Goal: Navigation & Orientation: Find specific page/section

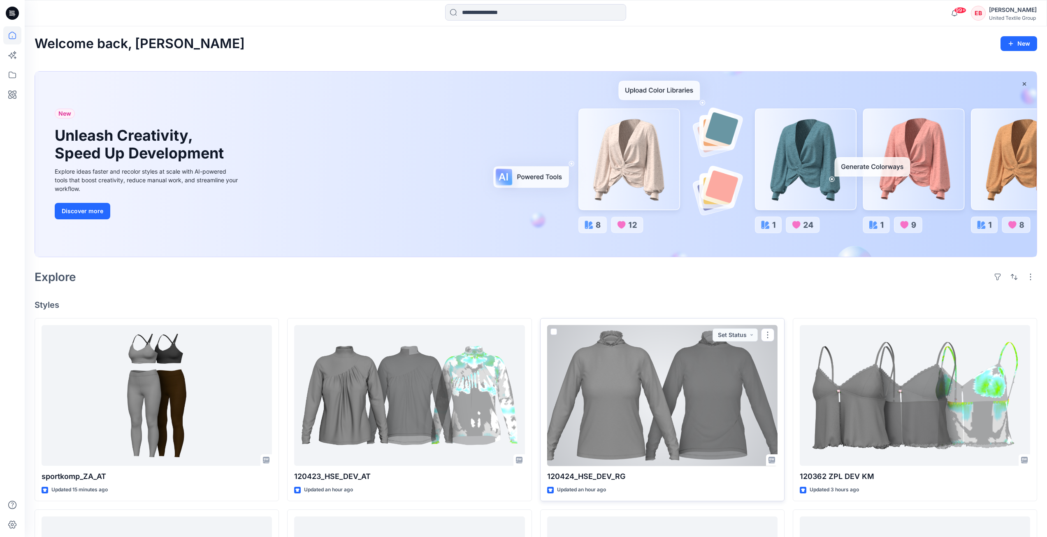
click at [620, 386] on div at bounding box center [662, 395] width 230 height 141
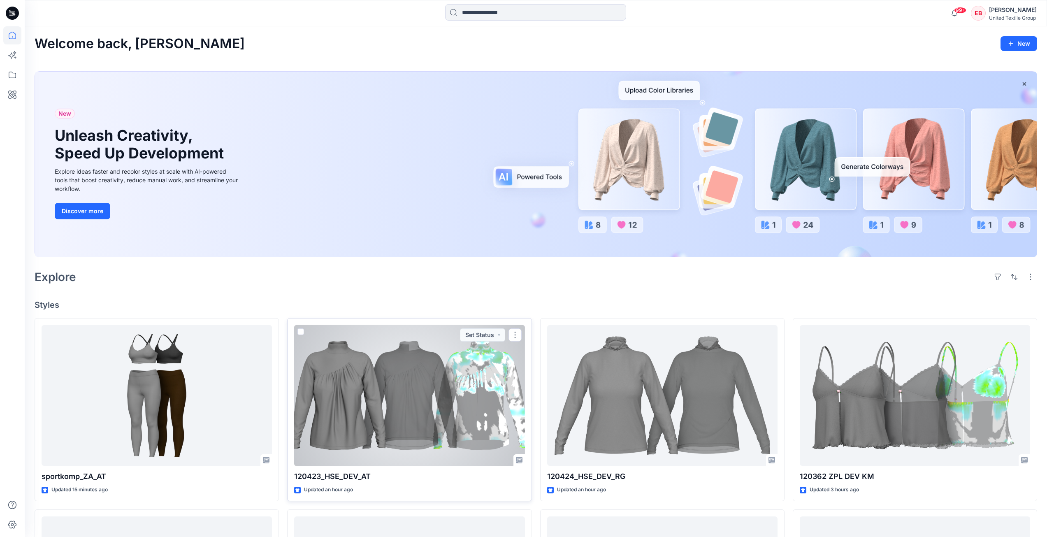
click at [421, 421] on div at bounding box center [409, 395] width 230 height 141
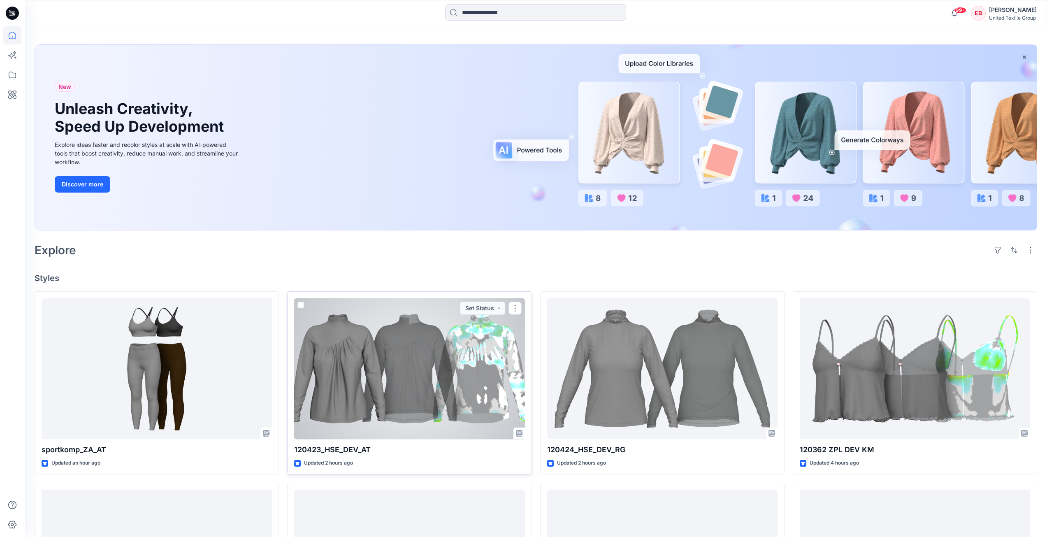
scroll to position [41, 0]
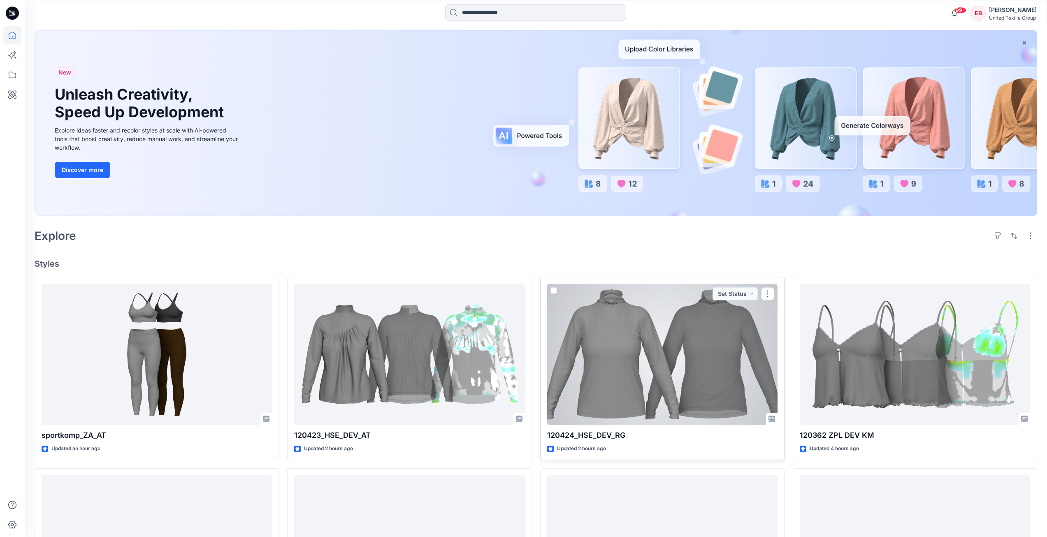
click at [729, 385] on div at bounding box center [662, 354] width 230 height 141
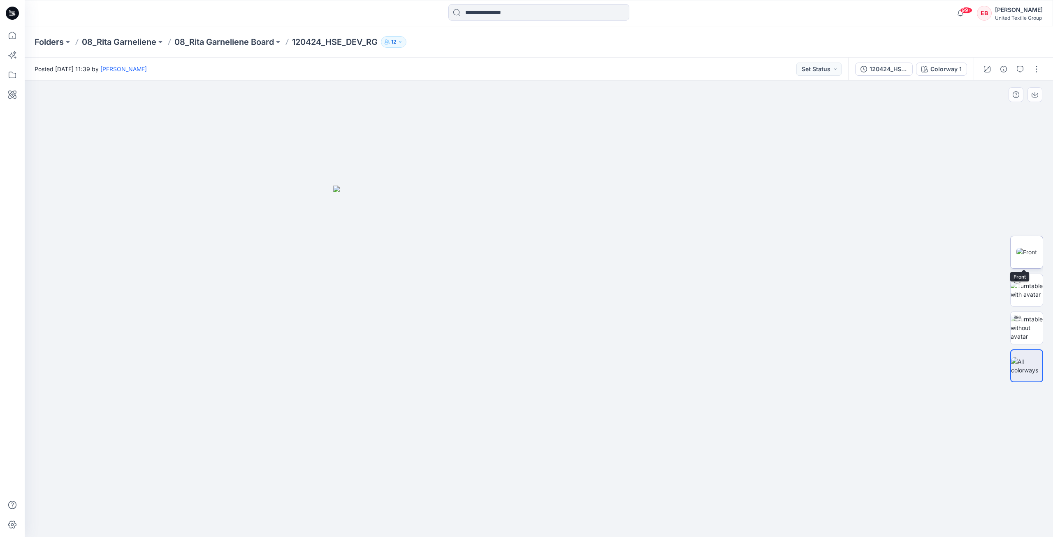
click at [1032, 254] on img at bounding box center [1026, 252] width 21 height 9
drag, startPoint x: 598, startPoint y: 394, endPoint x: 550, endPoint y: 395, distance: 47.7
click at [550, 395] on img at bounding box center [539, 309] width 456 height 456
click at [1029, 292] on img at bounding box center [1026, 289] width 32 height 17
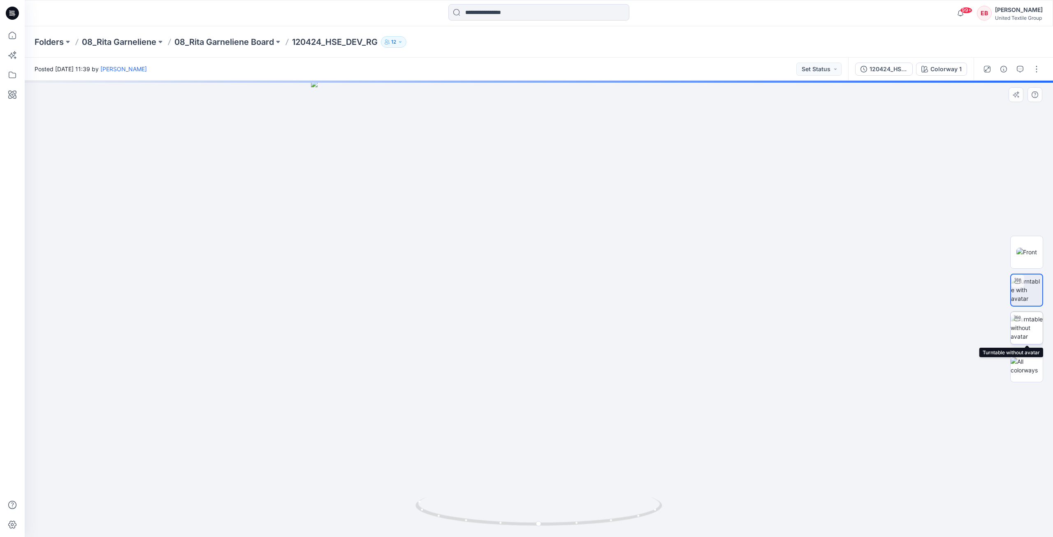
click at [1023, 340] on img at bounding box center [1026, 328] width 32 height 26
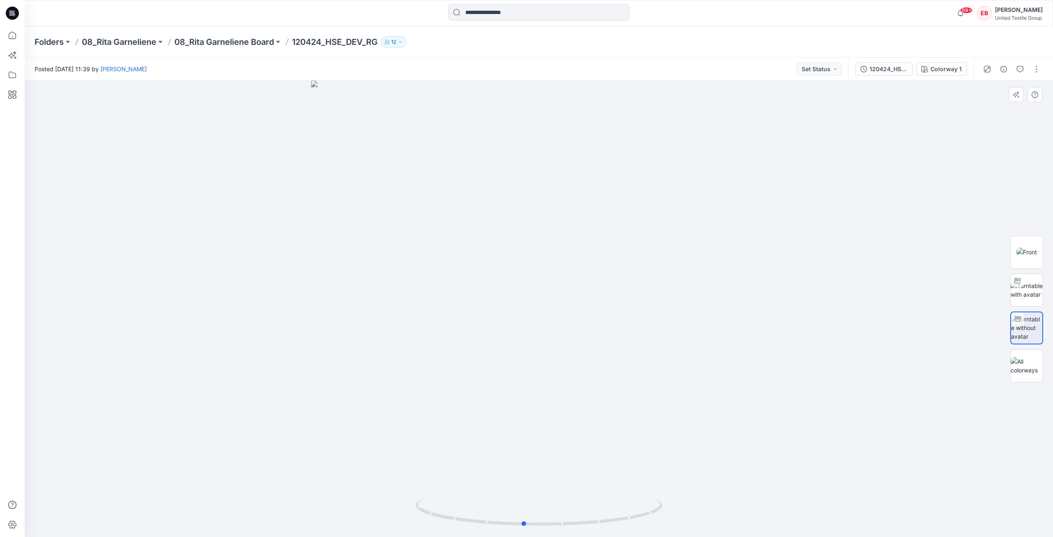
drag, startPoint x: 617, startPoint y: 494, endPoint x: 607, endPoint y: 485, distance: 13.1
click at [607, 485] on div at bounding box center [539, 309] width 1028 height 456
drag, startPoint x: 551, startPoint y: 348, endPoint x: 468, endPoint y: 371, distance: 85.8
click at [470, 372] on div at bounding box center [539, 309] width 1028 height 456
drag, startPoint x: 635, startPoint y: 518, endPoint x: 679, endPoint y: 514, distance: 44.2
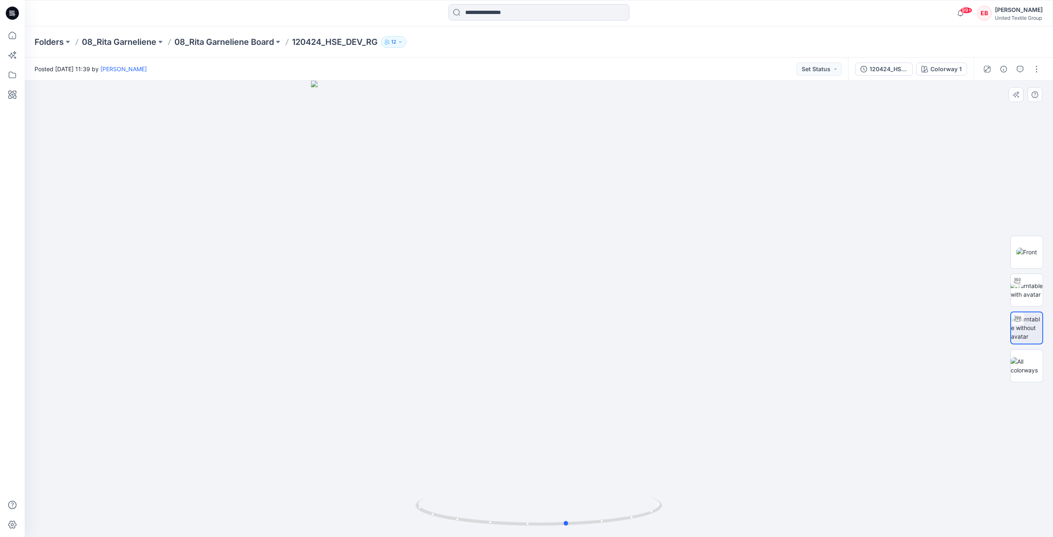
click at [679, 514] on div at bounding box center [539, 309] width 1028 height 456
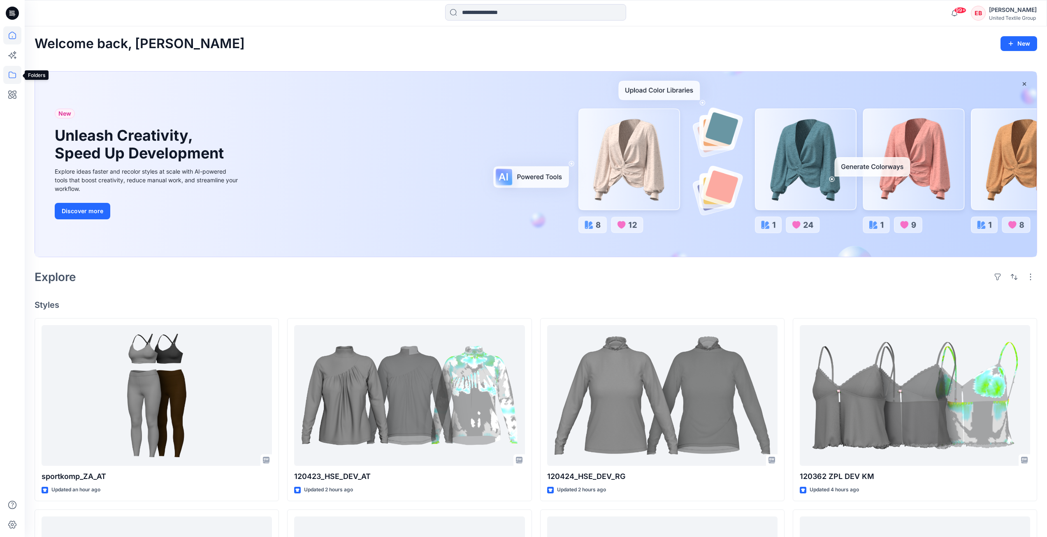
click at [13, 78] on icon at bounding box center [12, 75] width 7 height 7
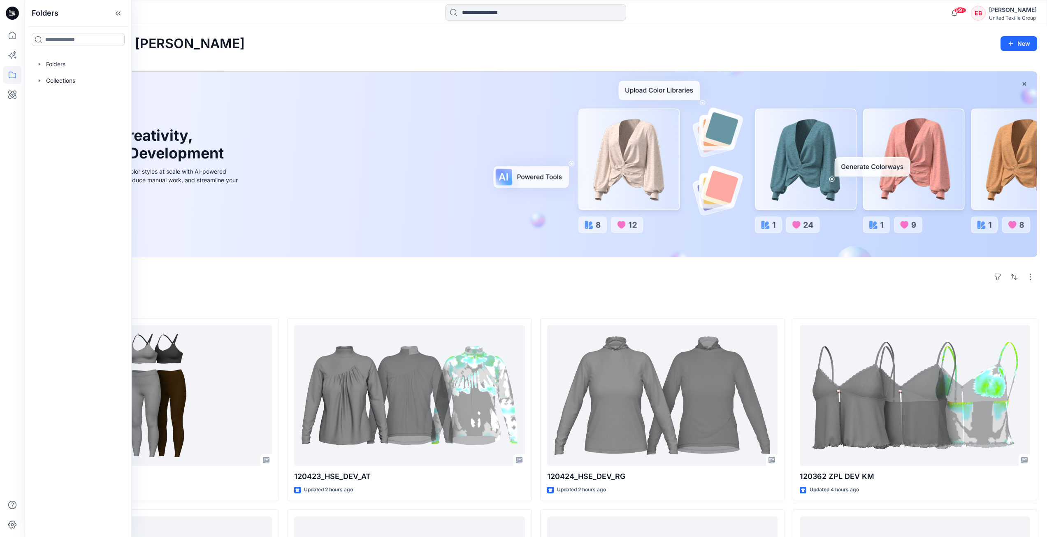
click at [69, 45] on input at bounding box center [78, 39] width 93 height 13
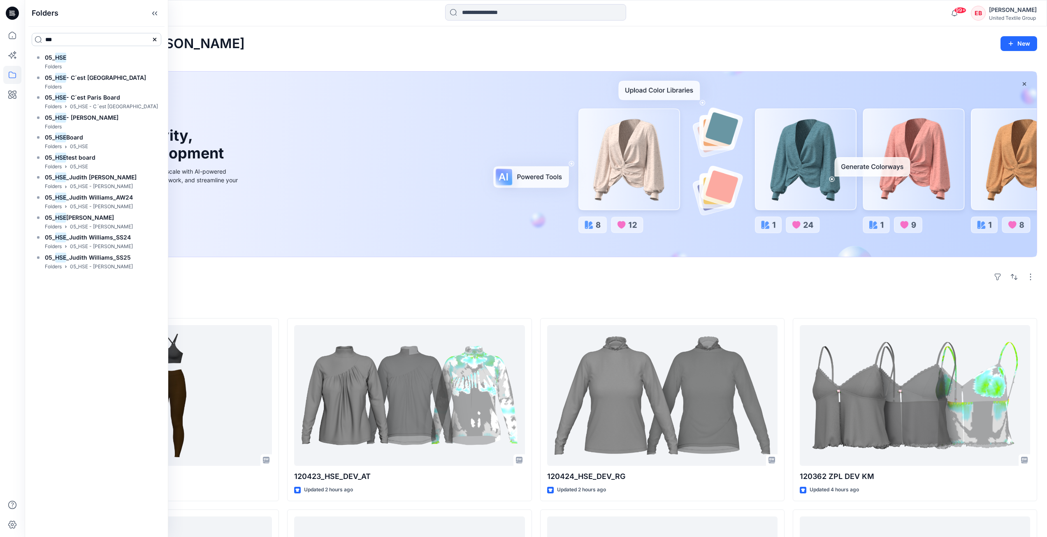
type input "***"
click at [69, 60] on div "05_ HSE Folders" at bounding box center [97, 62] width 130 height 19
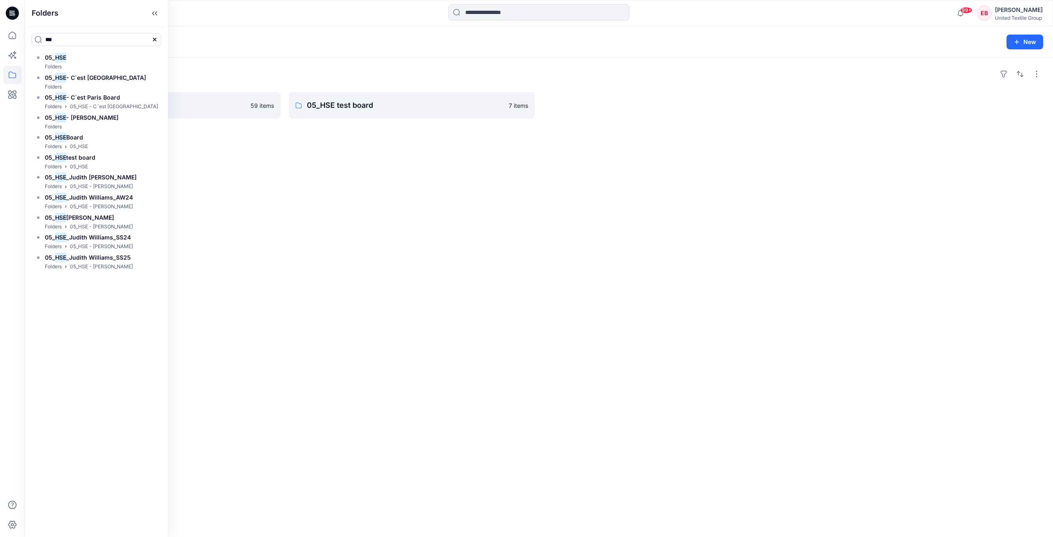
click at [297, 21] on div at bounding box center [539, 13] width 514 height 18
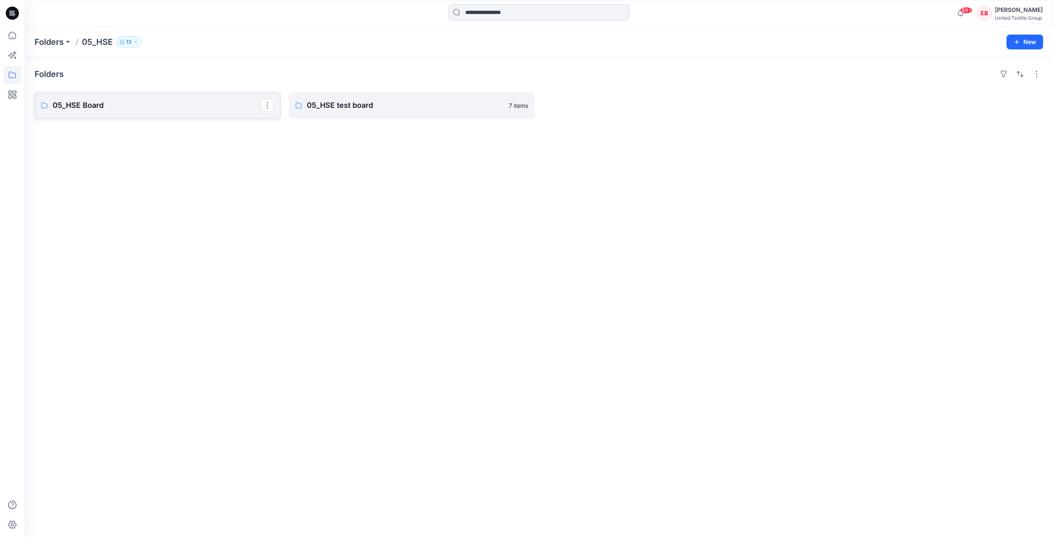
click at [133, 105] on p "05_HSE Board" at bounding box center [157, 106] width 208 height 12
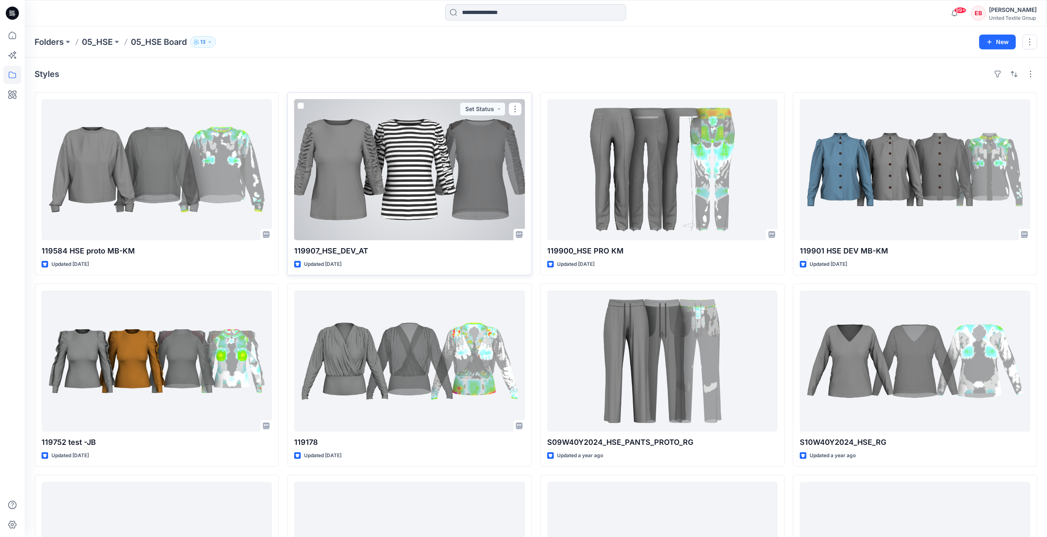
click at [396, 187] on div at bounding box center [409, 169] width 230 height 141
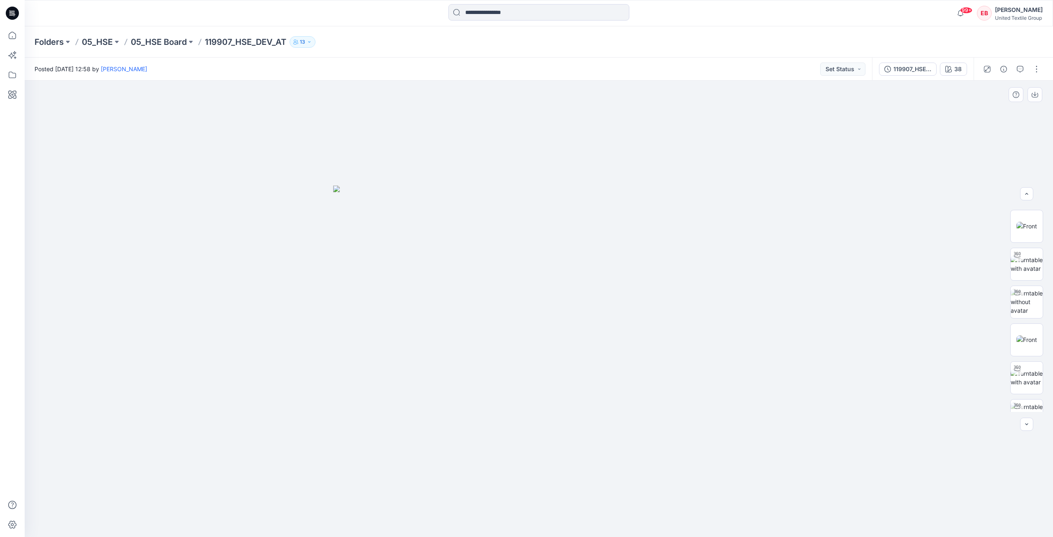
scroll to position [168, 0]
